Goal: Task Accomplishment & Management: Use online tool/utility

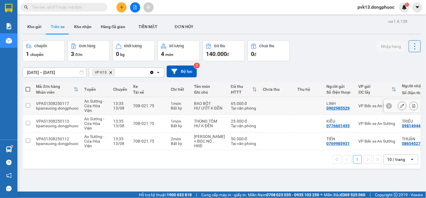
click at [158, 106] on div "70B-021.75" at bounding box center [149, 106] width 32 height 5
checkbox input "true"
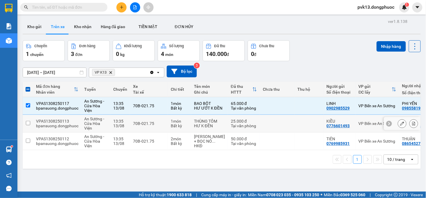
click at [155, 122] on div "70B-021.75" at bounding box center [149, 123] width 32 height 5
checkbox input "true"
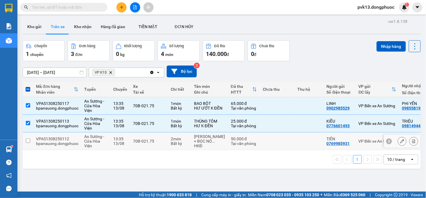
click at [161, 143] on div "70B-021.75" at bounding box center [149, 141] width 32 height 5
checkbox input "true"
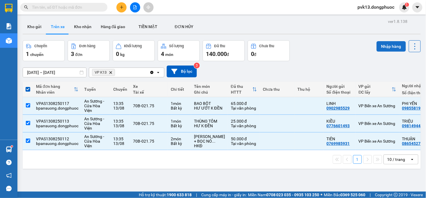
click at [381, 45] on button "Nhập hàng" at bounding box center [391, 46] width 29 height 10
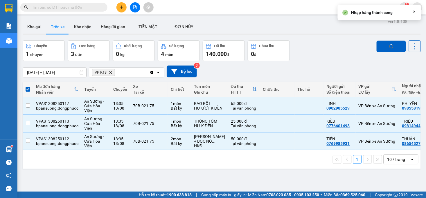
checkbox input "false"
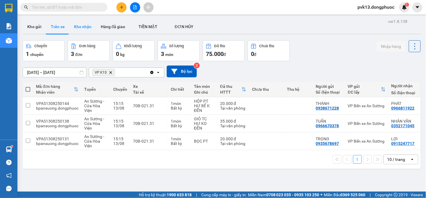
click at [87, 27] on button "Kho nhận" at bounding box center [82, 27] width 27 height 14
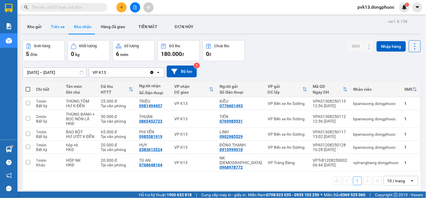
click at [67, 29] on button "Trên xe" at bounding box center [57, 27] width 23 height 14
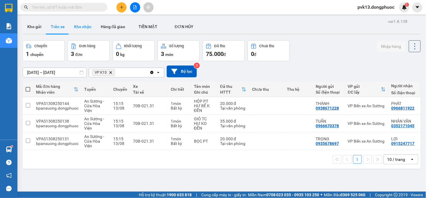
click at [77, 25] on button "Kho nhận" at bounding box center [82, 27] width 27 height 14
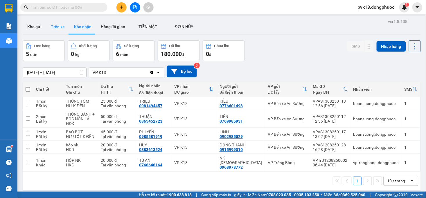
click at [57, 25] on button "Trên xe" at bounding box center [57, 27] width 23 height 14
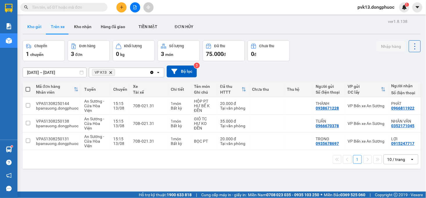
click at [38, 28] on button "Kho gửi" at bounding box center [35, 27] width 24 height 14
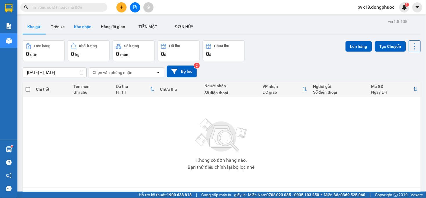
click at [82, 30] on button "Kho nhận" at bounding box center [82, 27] width 27 height 14
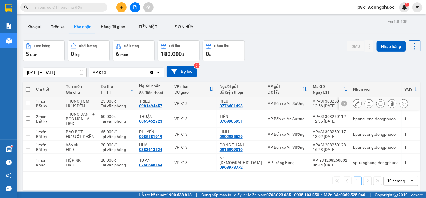
click at [208, 105] on div "VP K13" at bounding box center [194, 103] width 40 height 5
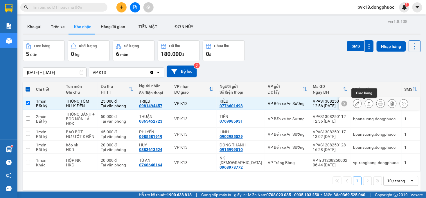
click at [368, 103] on icon at bounding box center [369, 103] width 3 height 3
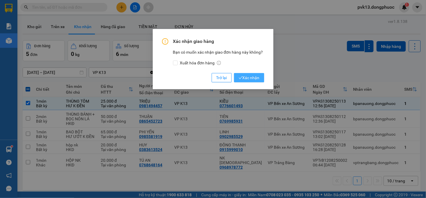
click at [246, 79] on span "Xác nhận" at bounding box center [249, 78] width 21 height 6
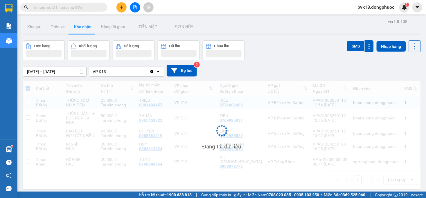
checkbox input "false"
